Goal: Task Accomplishment & Management: Manage account settings

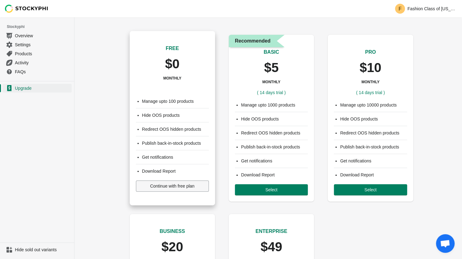
click at [172, 187] on span "Continue with free plan" at bounding box center [172, 185] width 44 height 5
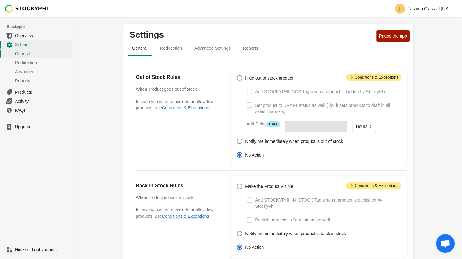
click at [241, 77] on span at bounding box center [240, 78] width 6 height 6
click at [237, 75] on input "Hide out of stock product" at bounding box center [237, 75] width 0 height 0
radio input "true"
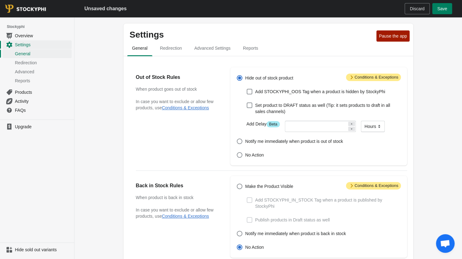
click at [351, 75] on icon at bounding box center [352, 77] width 6 height 6
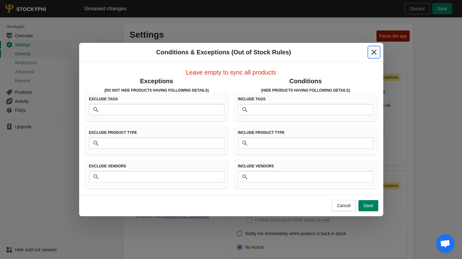
click at [372, 51] on icon "Close" at bounding box center [373, 52] width 5 height 5
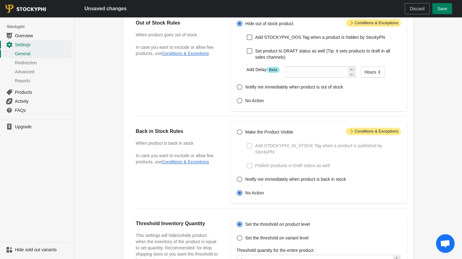
scroll to position [62, 0]
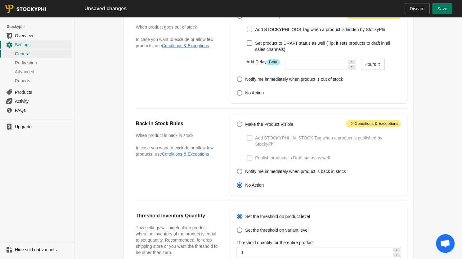
click at [239, 124] on span at bounding box center [240, 124] width 6 height 6
click at [237, 122] on input "Make the Product Visible" at bounding box center [237, 121] width 0 height 0
radio input "true"
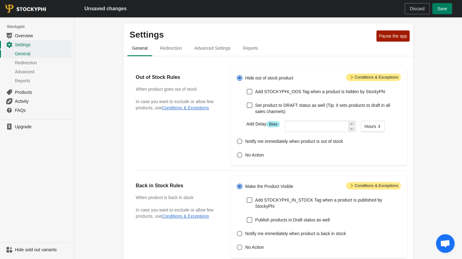
scroll to position [210, 0]
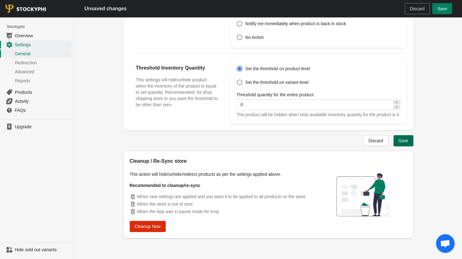
click at [405, 139] on span "Save" at bounding box center [403, 140] width 10 height 5
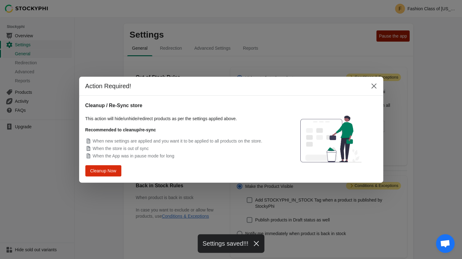
scroll to position [194, 0]
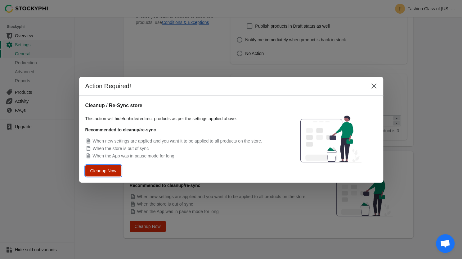
click at [108, 172] on span "Cleanup Now" at bounding box center [103, 170] width 24 height 5
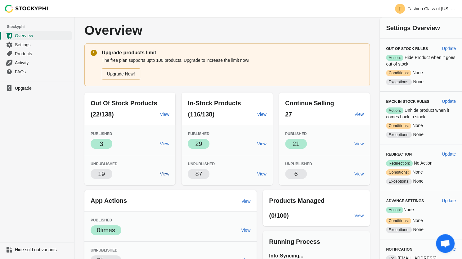
click at [167, 175] on span "View" at bounding box center [164, 173] width 9 height 5
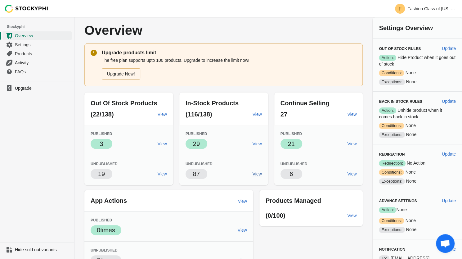
click at [256, 176] on span "View" at bounding box center [257, 173] width 9 height 5
click at [349, 172] on span "View" at bounding box center [351, 173] width 9 height 5
click at [161, 173] on span "View" at bounding box center [162, 173] width 9 height 5
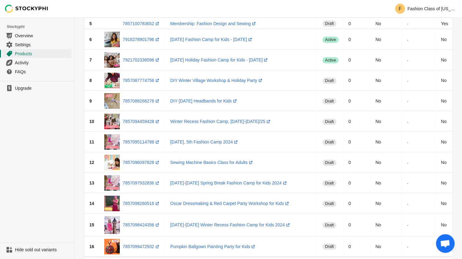
scroll to position [10, 0]
